Goal: Check status: Check status

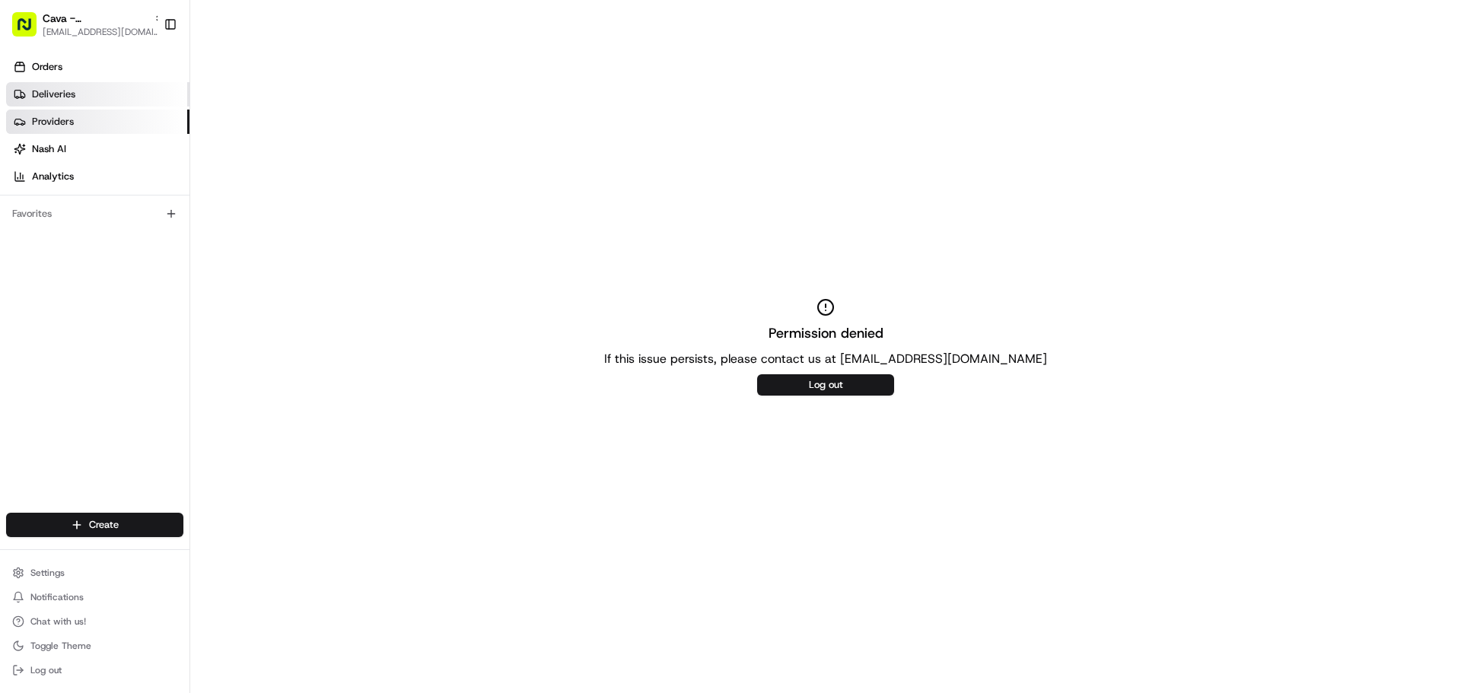
click at [102, 95] on link "Deliveries" at bounding box center [97, 94] width 183 height 24
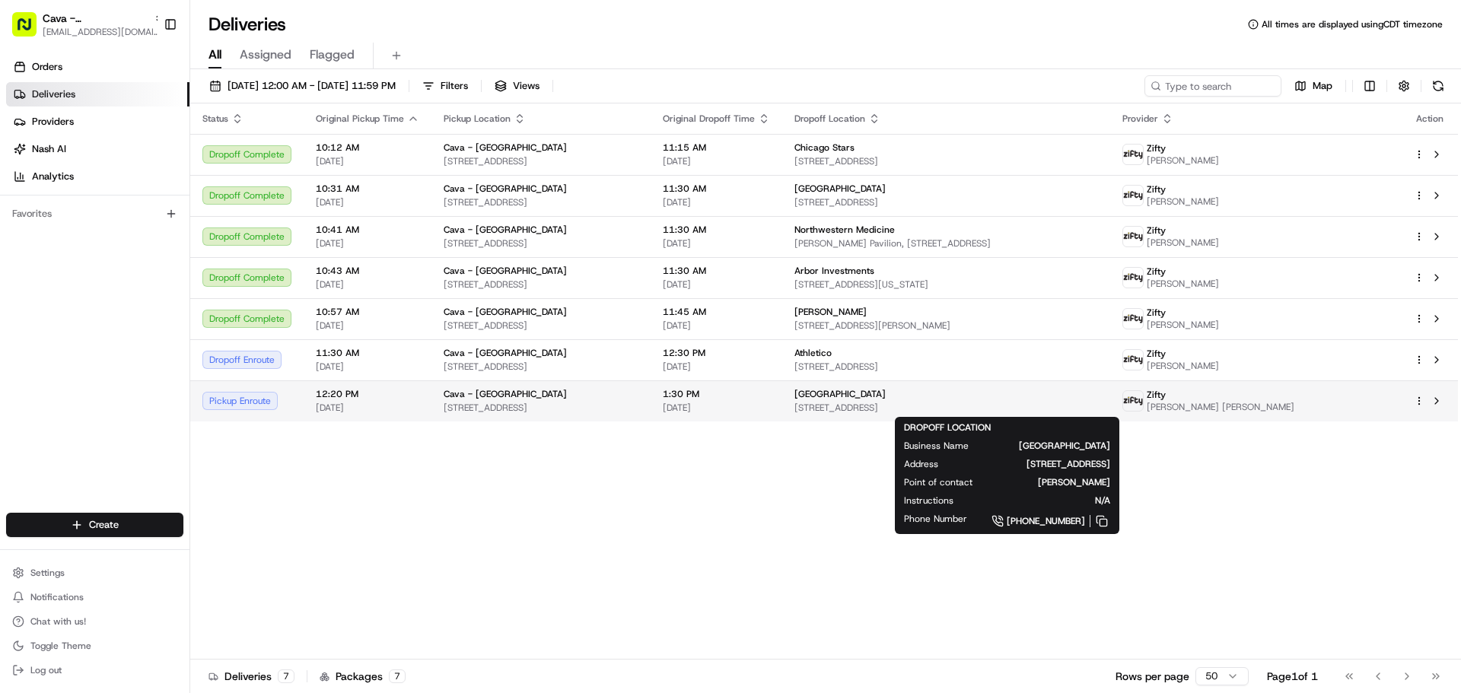
click at [903, 405] on span "[STREET_ADDRESS]" at bounding box center [947, 408] width 304 height 12
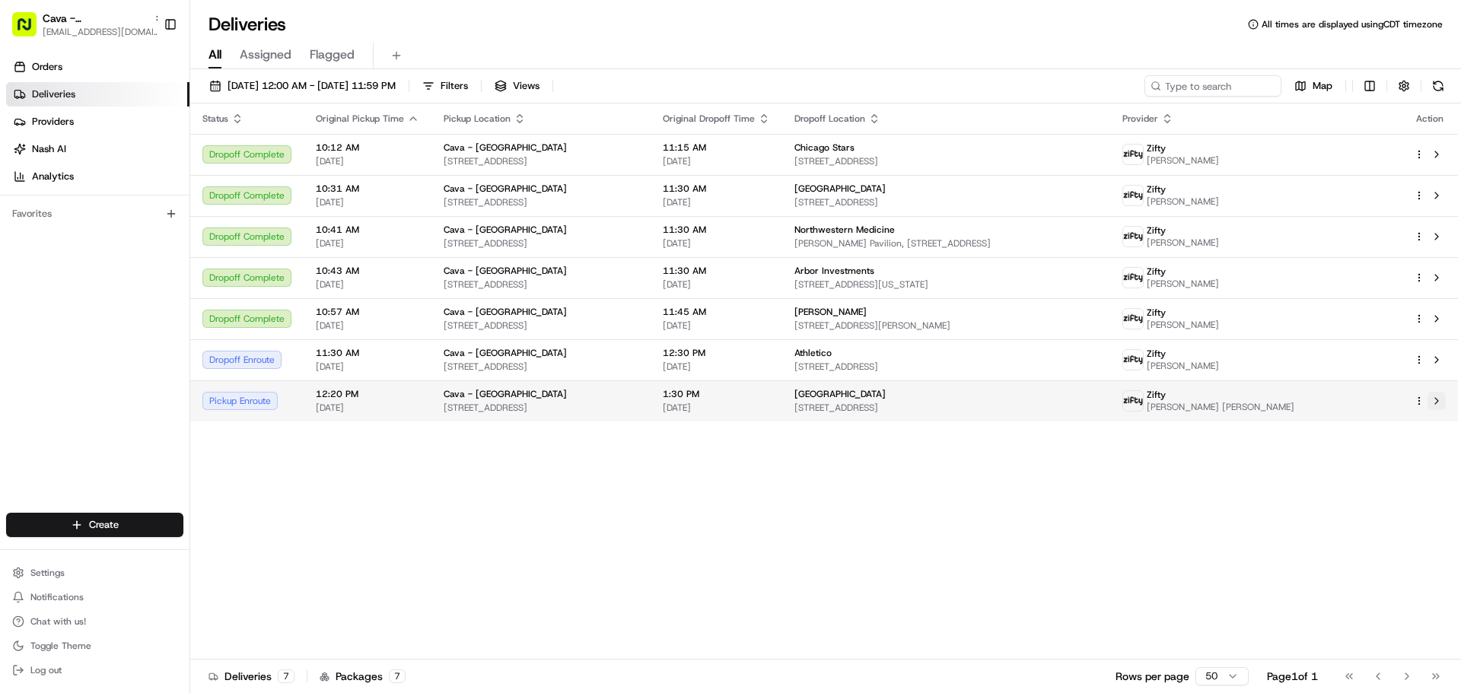
click at [1441, 400] on button at bounding box center [1437, 401] width 18 height 18
